Goal: Task Accomplishment & Management: Use online tool/utility

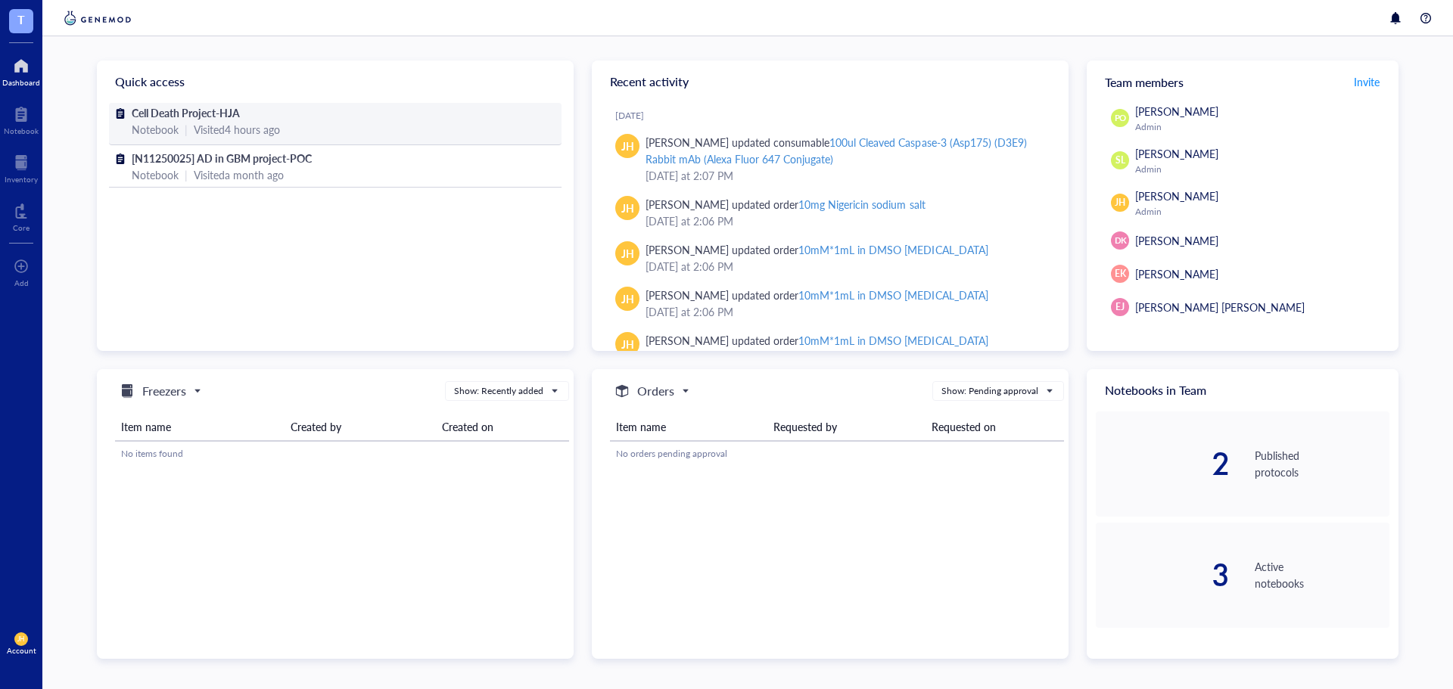
click at [224, 125] on div "Visited 4 hours ago" at bounding box center [237, 129] width 86 height 17
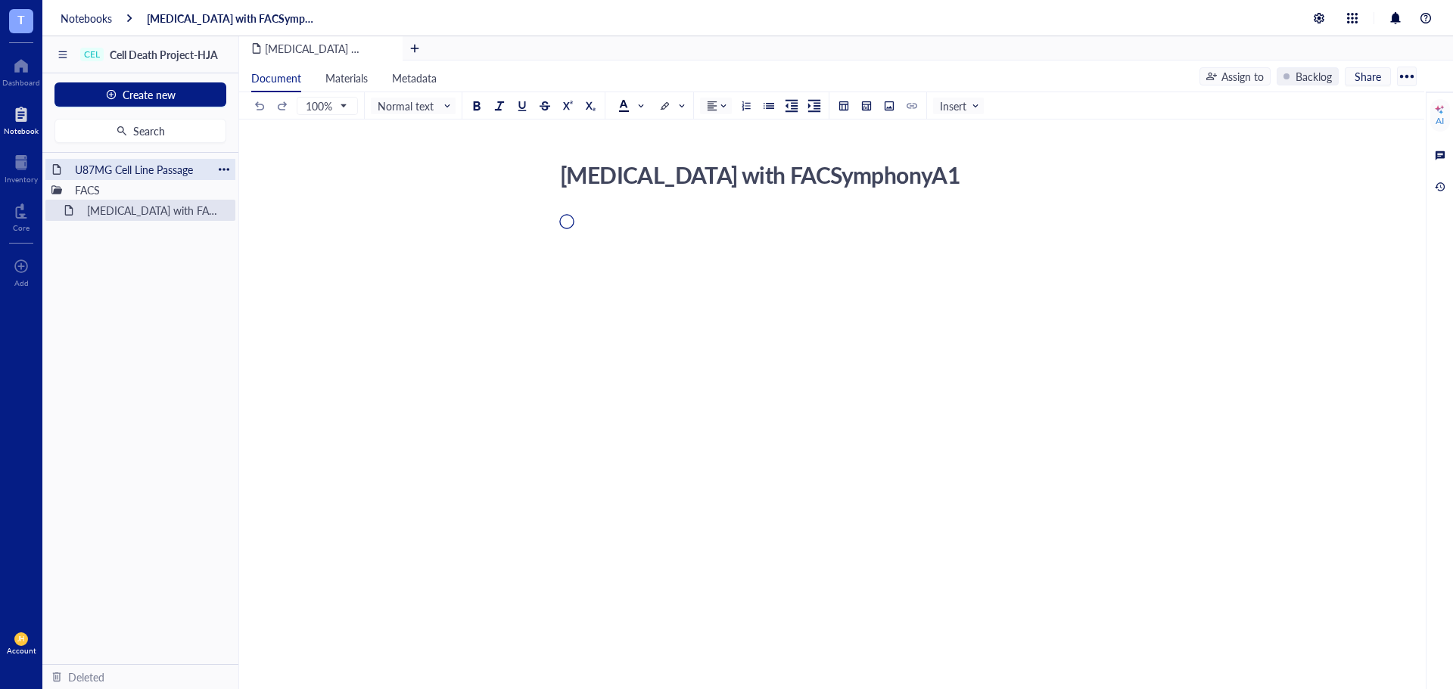
click at [190, 175] on div "U87MG Cell Line Passage" at bounding box center [140, 169] width 145 height 21
